Goal: Check status: Check status

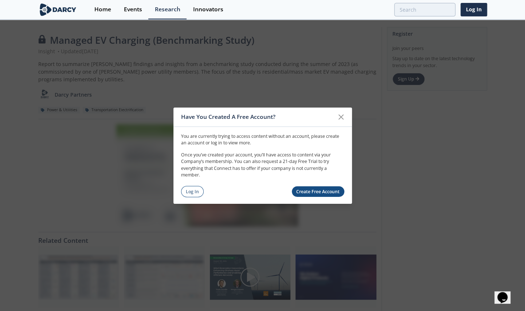
drag, startPoint x: 193, startPoint y: 189, endPoint x: 397, endPoint y: 193, distance: 203.7
click at [193, 189] on link "Log In" at bounding box center [192, 191] width 23 height 11
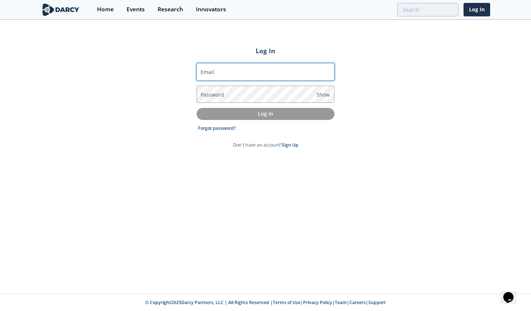
click at [266, 71] on input "Email" at bounding box center [265, 71] width 138 height 17
type input "[PERSON_NAME][EMAIL_ADDRESS][DOMAIN_NAME]"
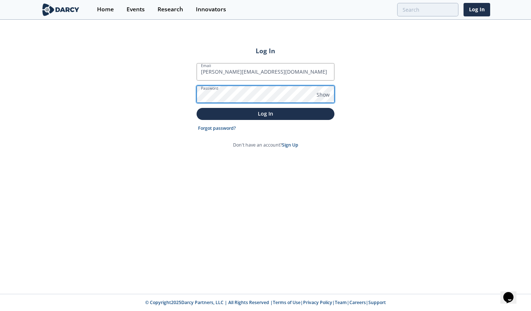
click at [196, 108] on button "Log In" at bounding box center [265, 114] width 138 height 12
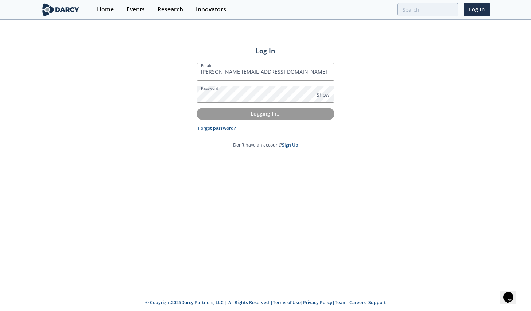
click at [321, 94] on span "Show" at bounding box center [322, 95] width 13 height 8
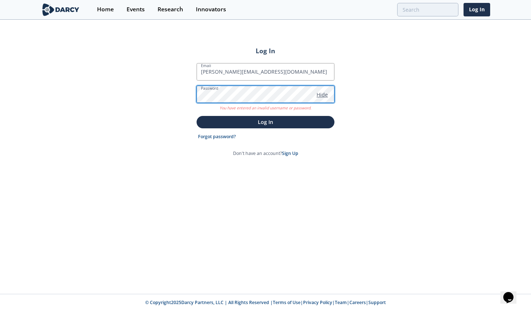
click at [196, 116] on button "Log In" at bounding box center [265, 122] width 138 height 12
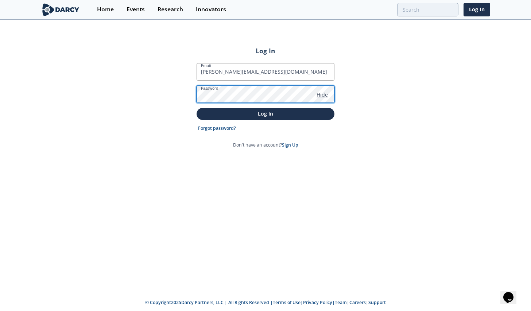
click at [196, 108] on button "Log In" at bounding box center [265, 114] width 138 height 12
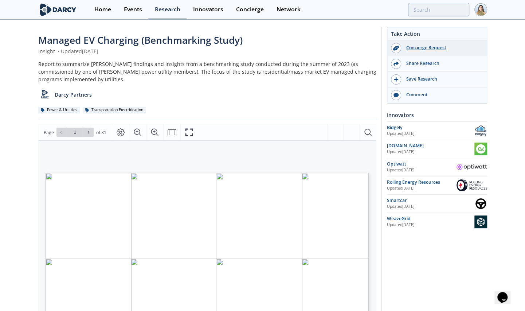
click at [422, 51] on div "Concierge Request" at bounding box center [442, 47] width 82 height 7
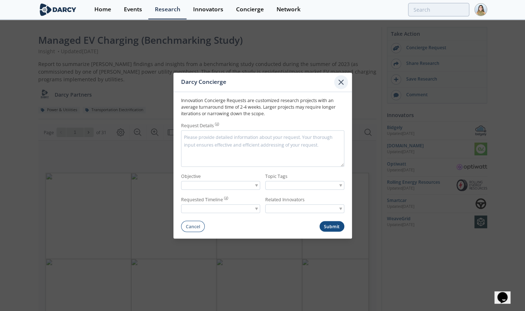
click at [339, 80] on icon at bounding box center [341, 82] width 9 height 9
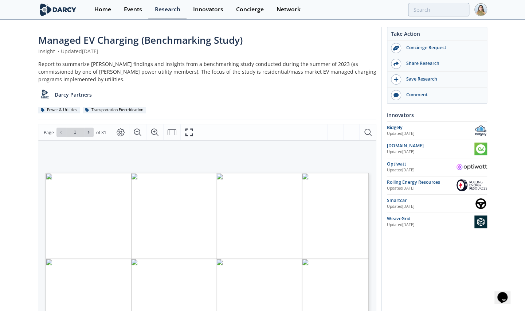
click at [478, 12] on img at bounding box center [480, 9] width 13 height 13
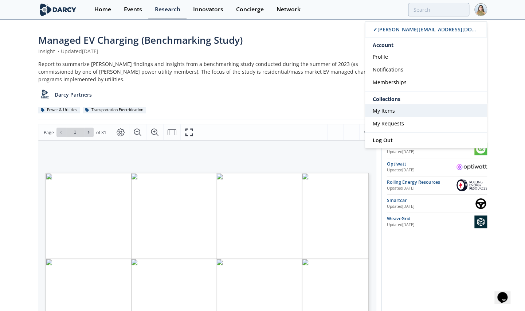
click at [397, 112] on link "My Items" at bounding box center [426, 110] width 122 height 13
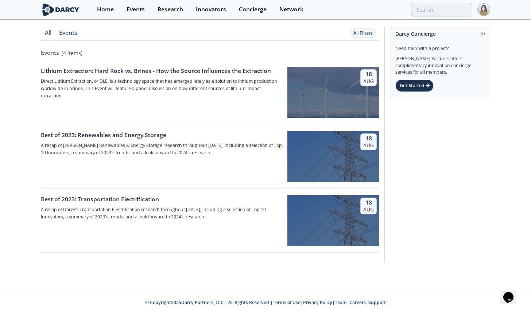
click at [485, 9] on img at bounding box center [483, 9] width 13 height 13
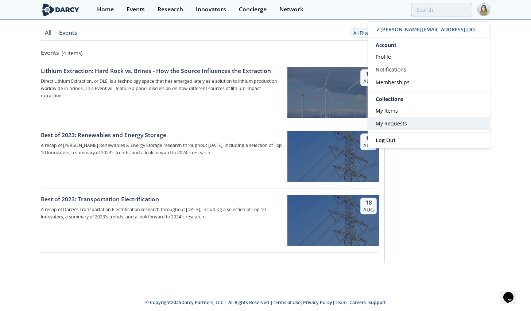
click at [409, 122] on link "My Requests" at bounding box center [429, 123] width 122 height 13
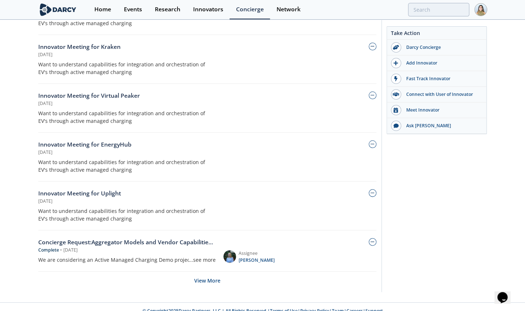
scroll to position [66, 0]
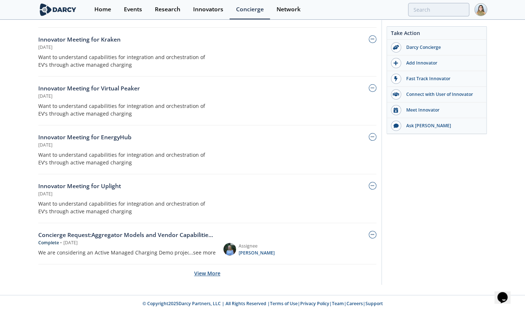
click at [214, 274] on button "View More" at bounding box center [207, 273] width 26 height 18
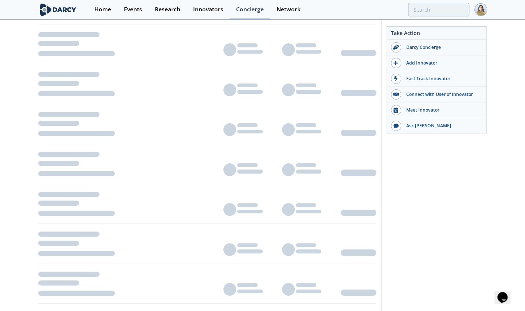
scroll to position [334, 0]
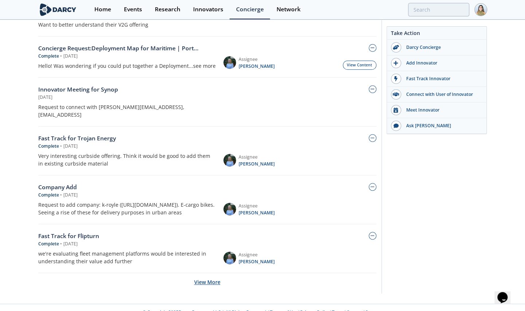
click at [208, 275] on button "View More" at bounding box center [207, 282] width 26 height 18
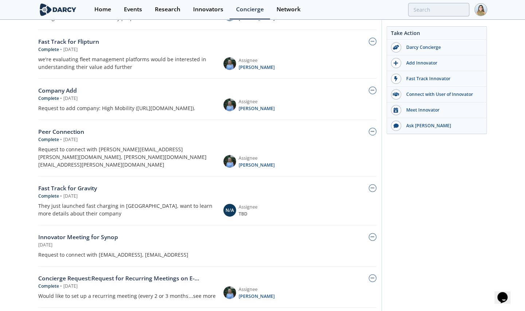
scroll to position [506, 0]
